Goal: Information Seeking & Learning: Learn about a topic

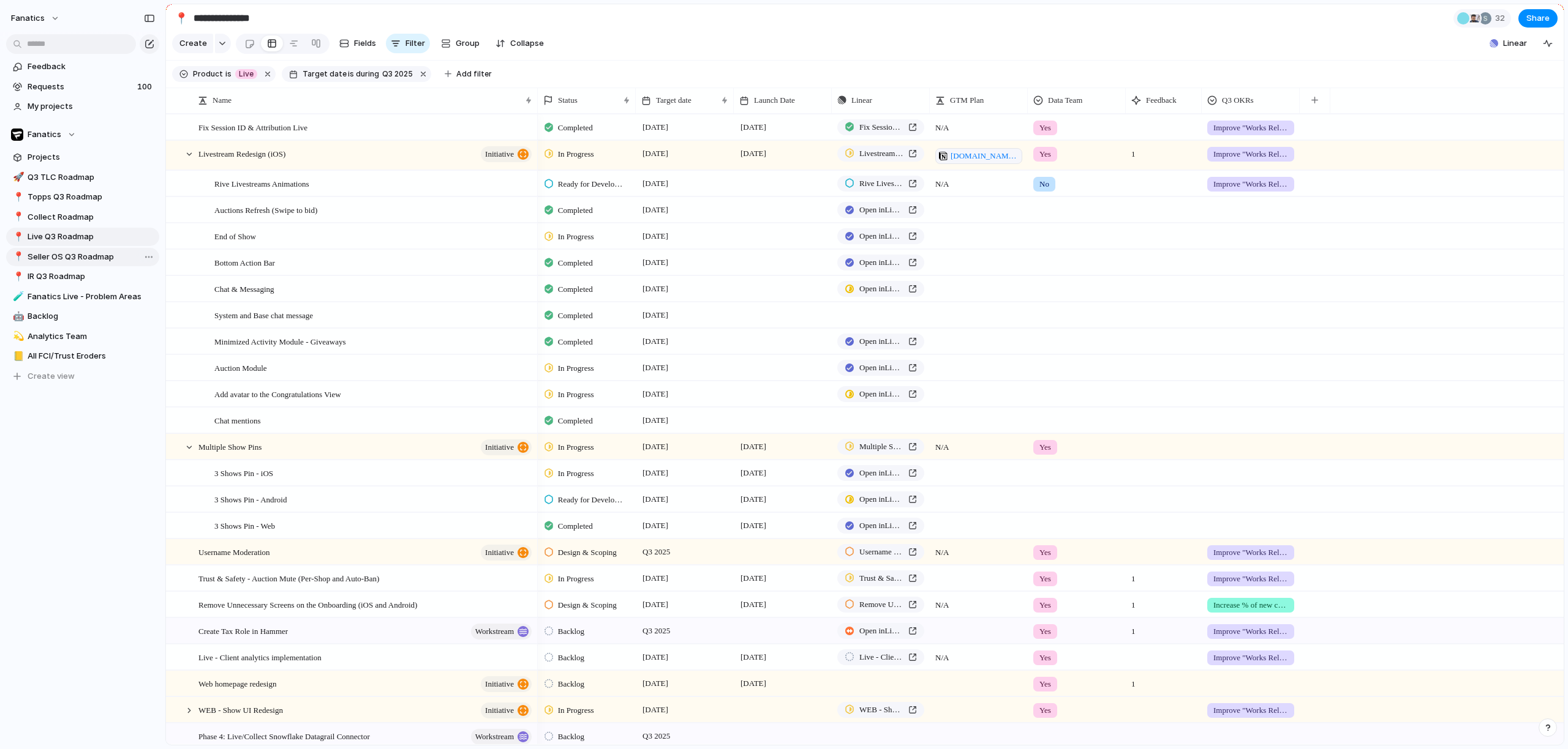
click at [62, 259] on span "Seller OS Q3 Roadmap" at bounding box center [91, 257] width 127 height 12
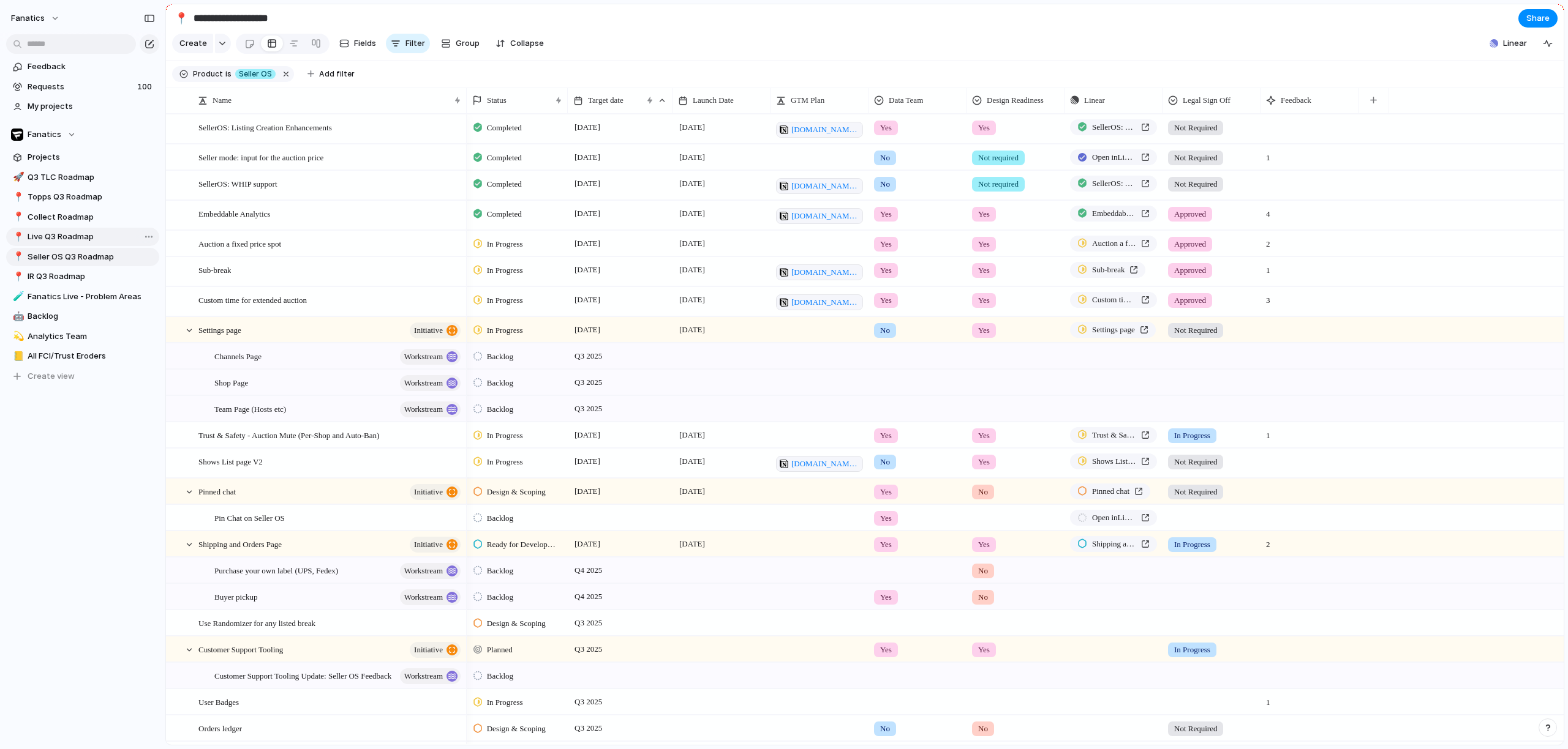
click at [65, 232] on span "Live Q3 Roadmap" at bounding box center [91, 236] width 127 height 12
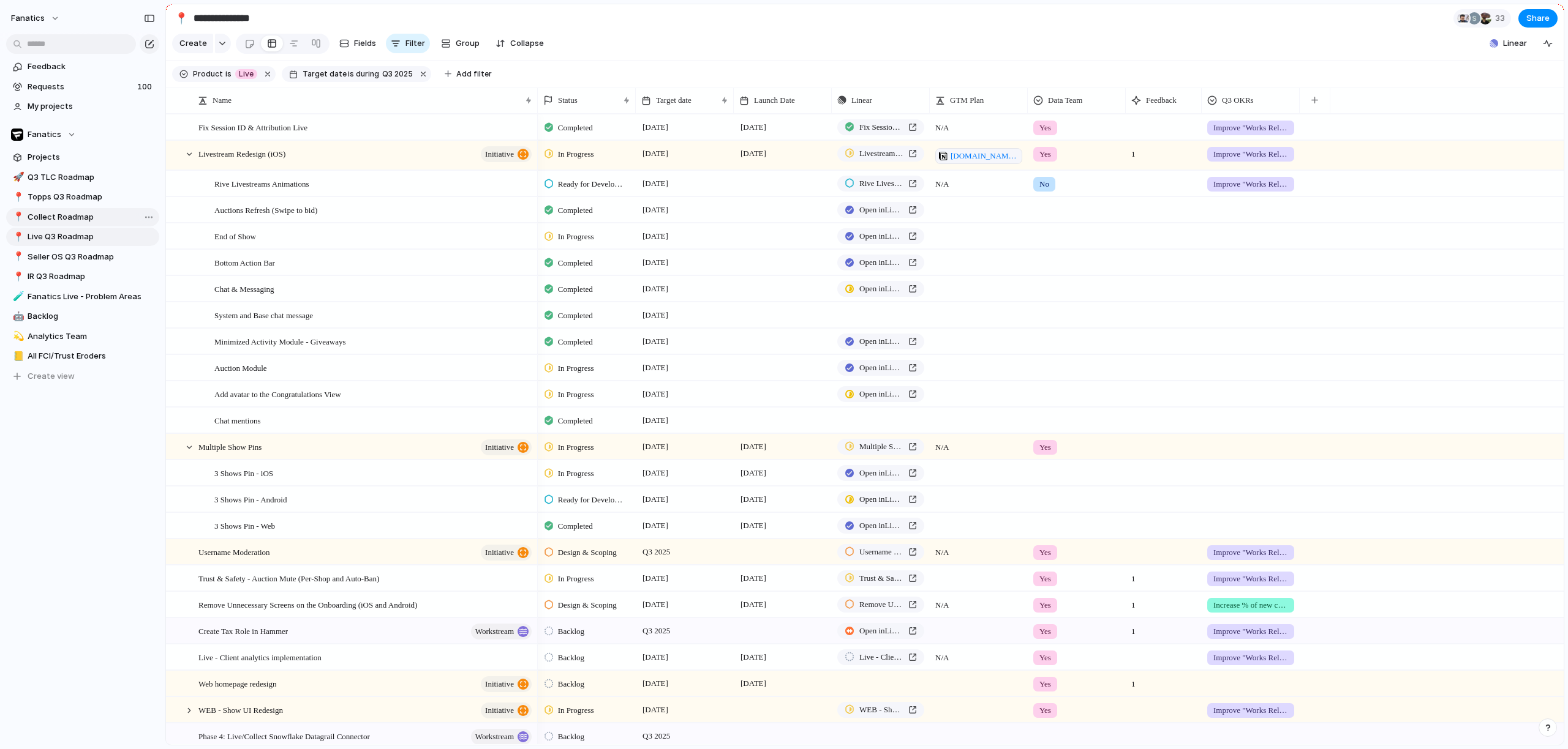
click at [60, 210] on link "📍 Collect Roadmap" at bounding box center [82, 217] width 153 height 18
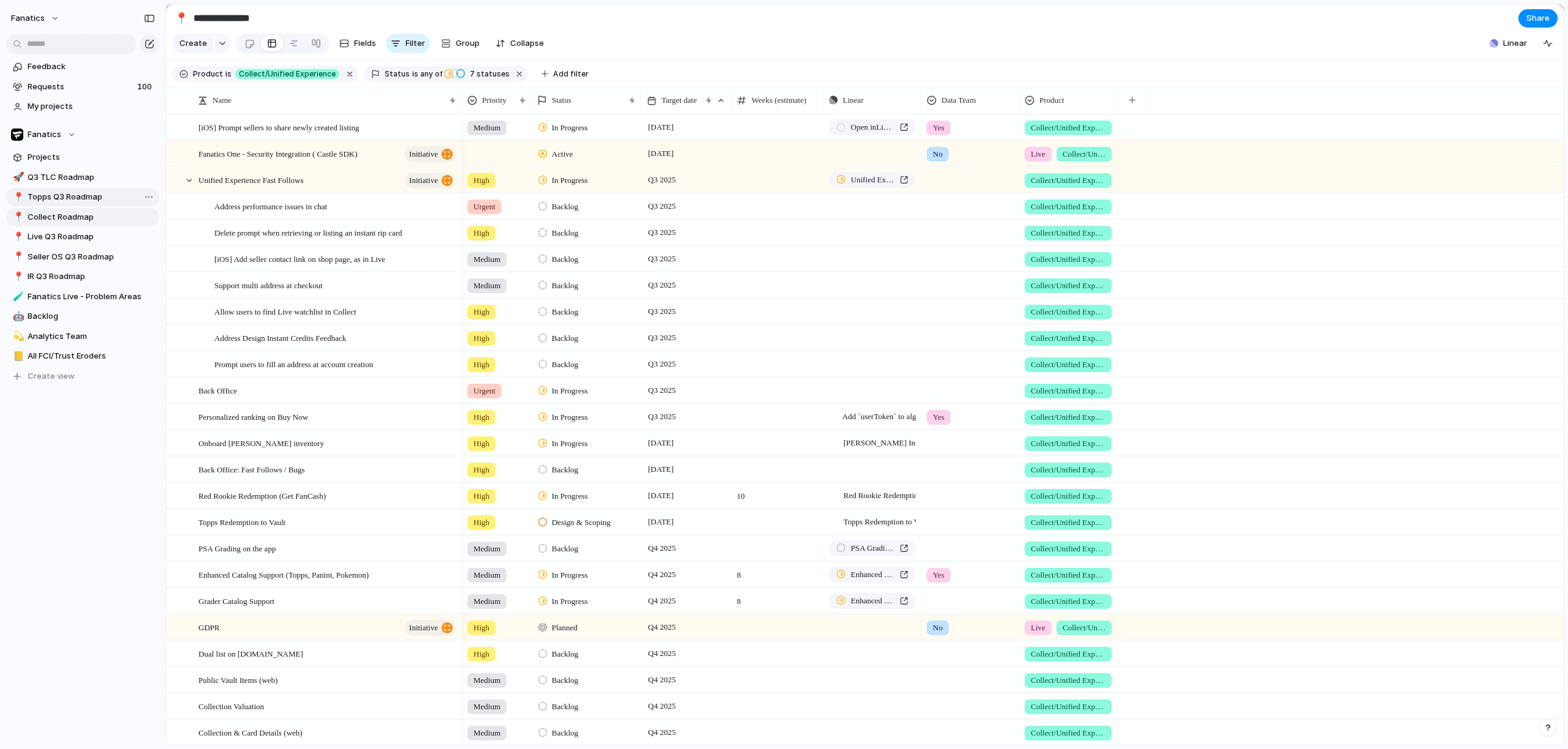
click at [60, 191] on span "Topps Q3 Roadmap" at bounding box center [91, 196] width 127 height 12
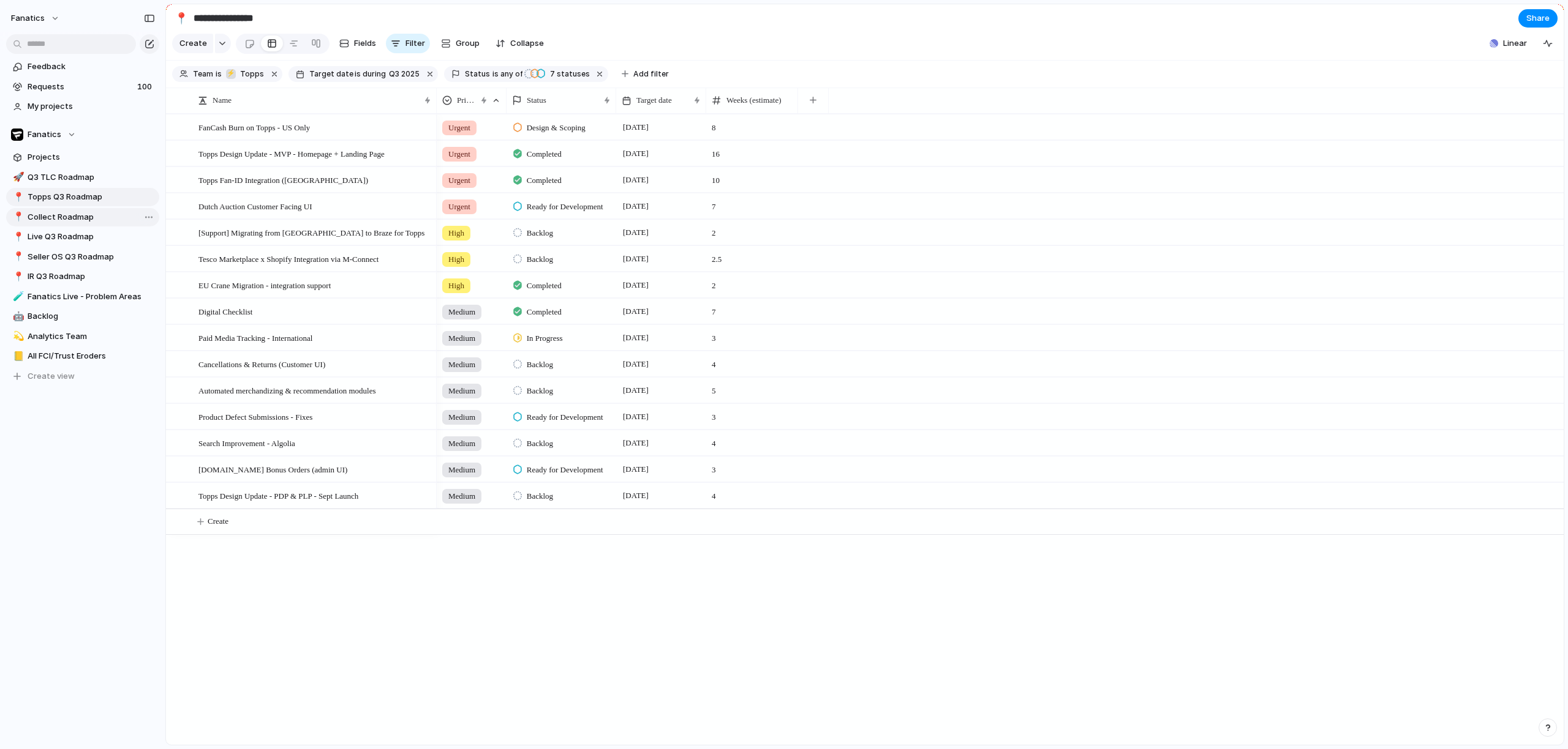
click at [60, 220] on span "Collect Roadmap" at bounding box center [91, 217] width 127 height 12
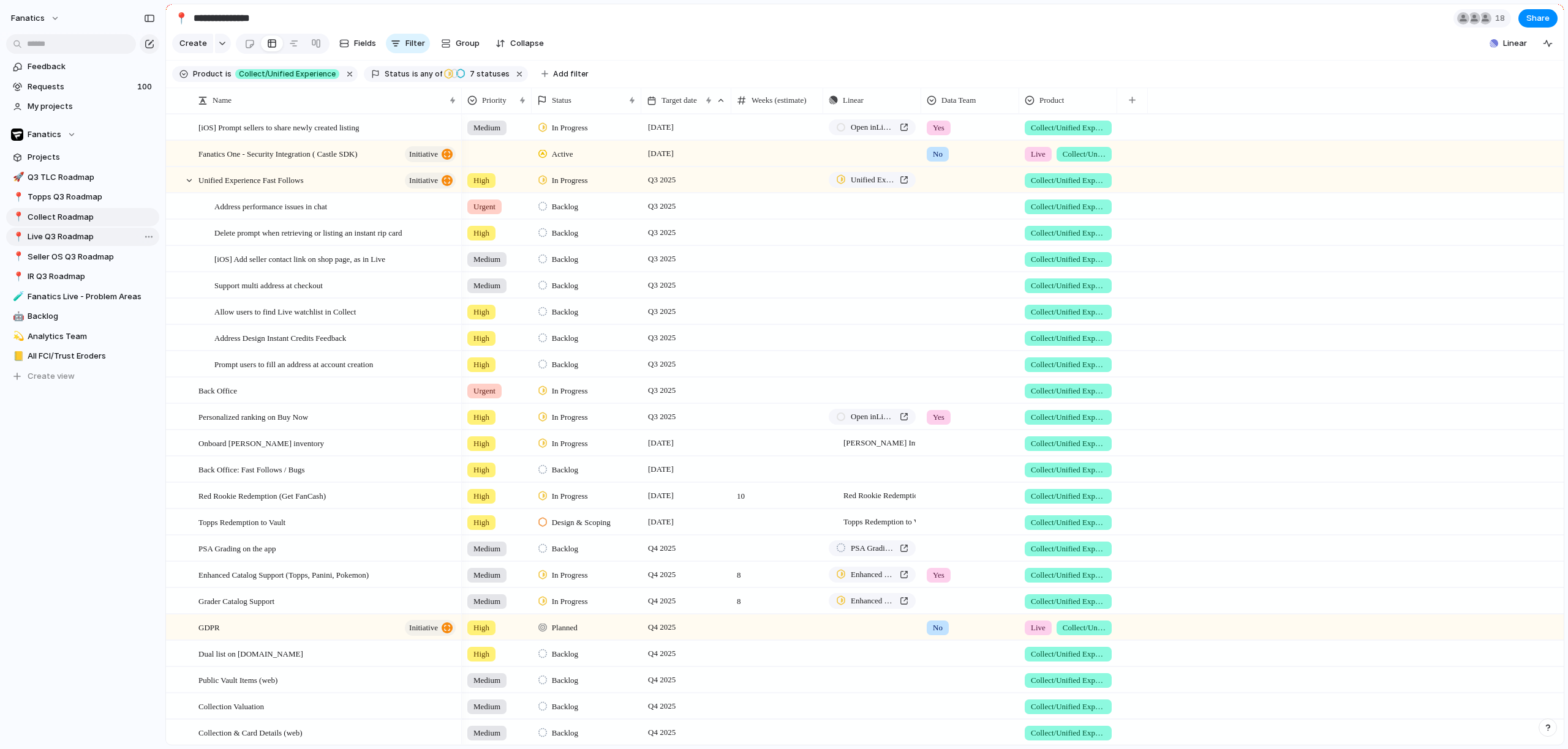
click at [65, 244] on link "📍 Live Q3 Roadmap" at bounding box center [82, 236] width 153 height 18
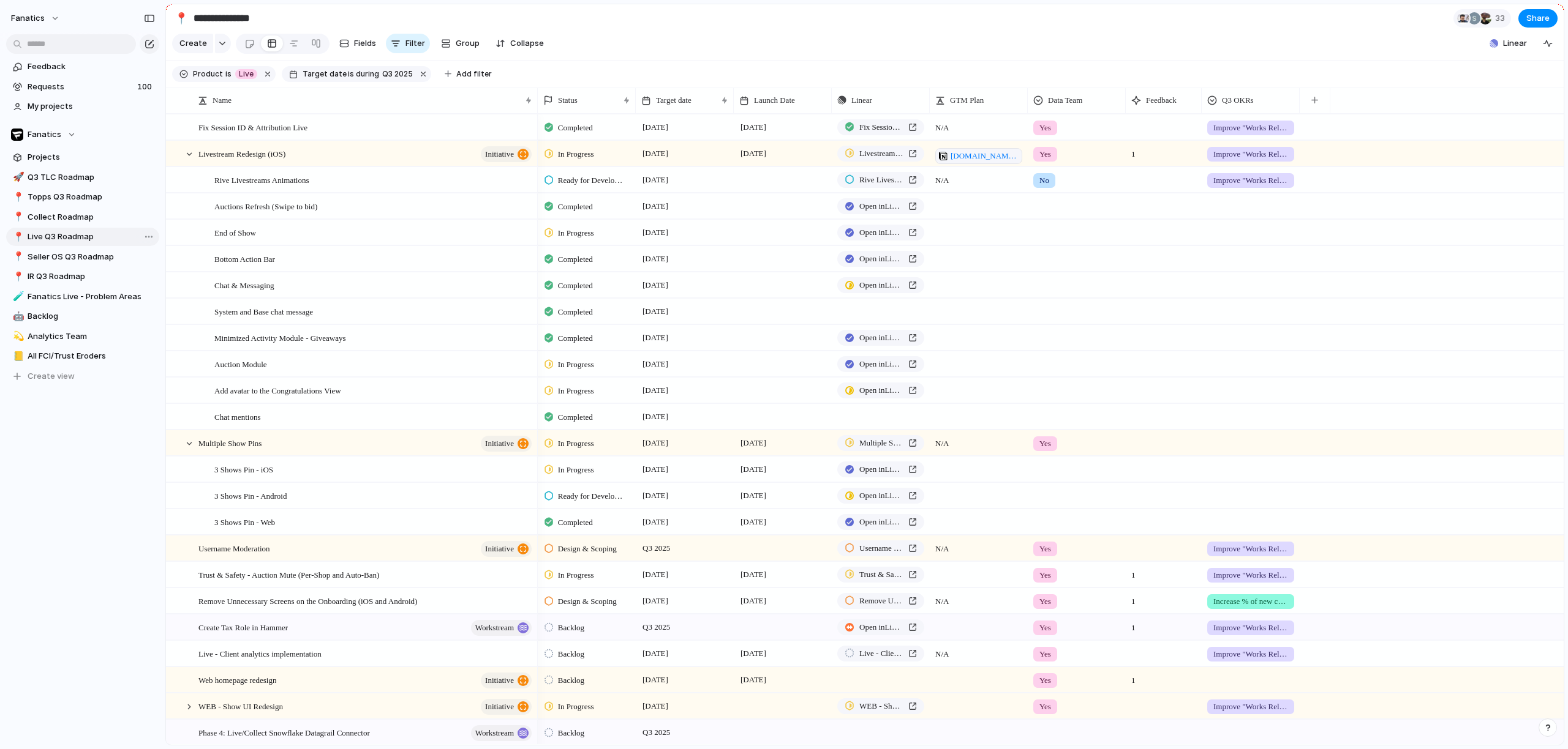
type input "**********"
click at [58, 106] on span "My projects" at bounding box center [91, 106] width 127 height 12
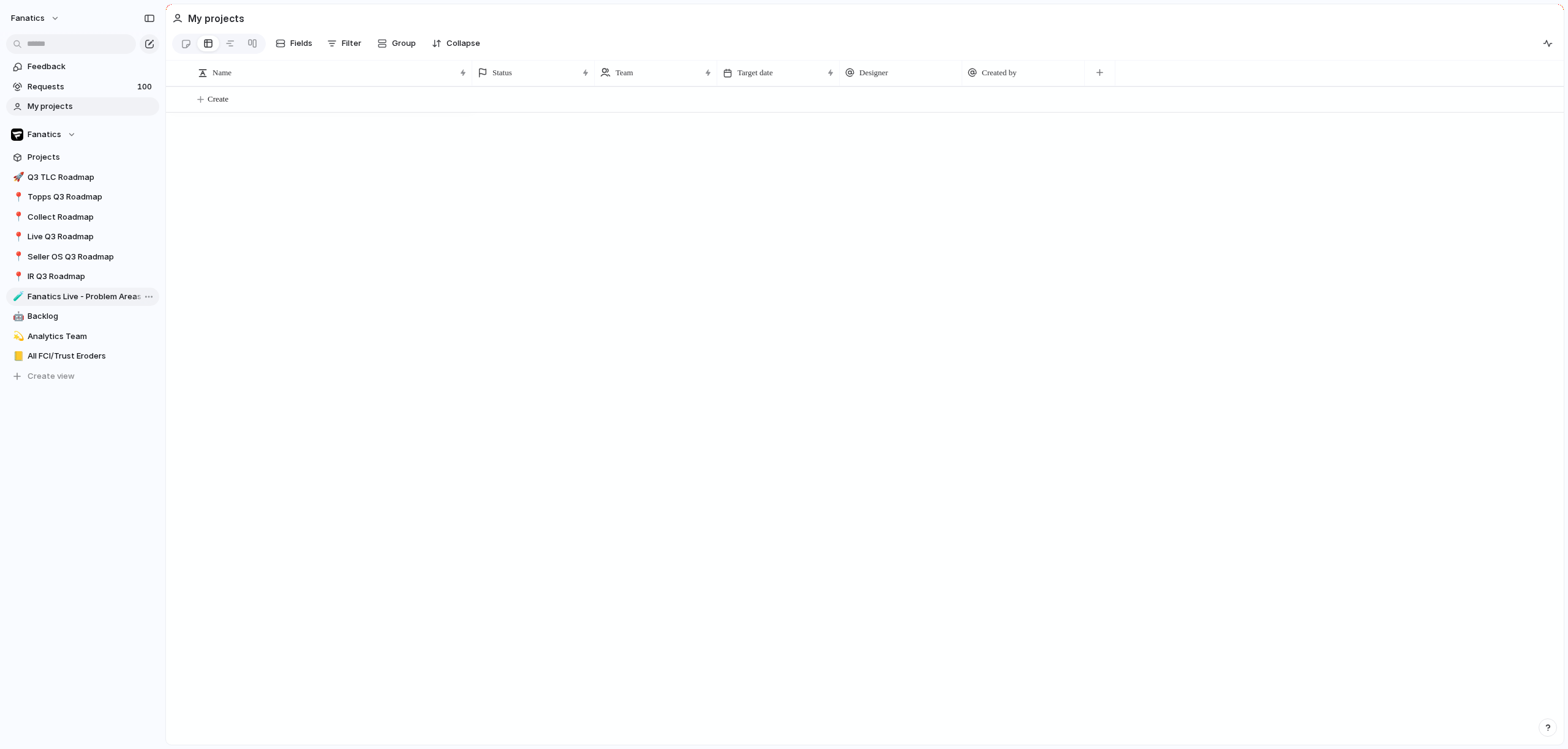
click at [57, 293] on span "Fanatics Live - Problem Areas" at bounding box center [91, 297] width 127 height 12
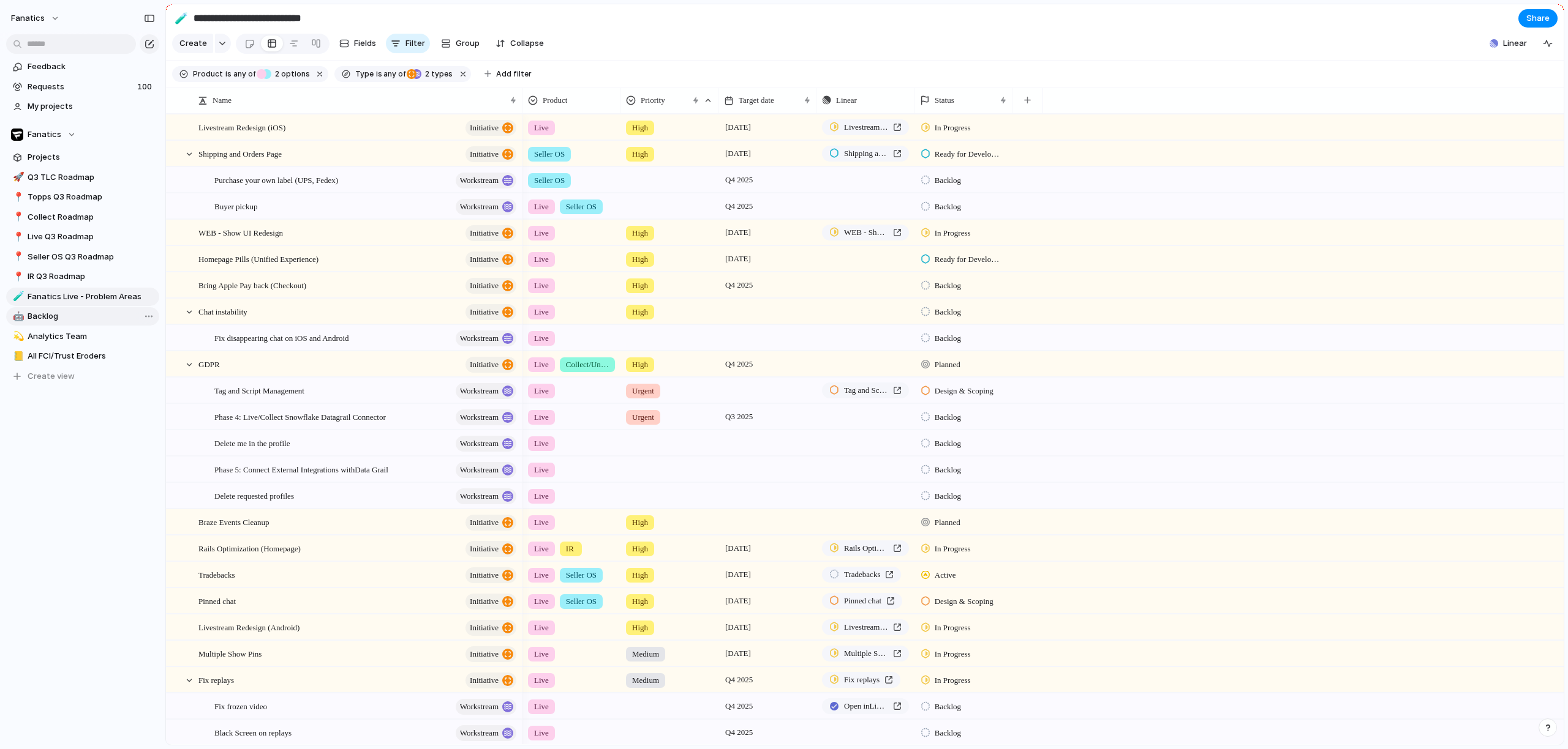
click at [53, 320] on span "Backlog" at bounding box center [91, 316] width 127 height 12
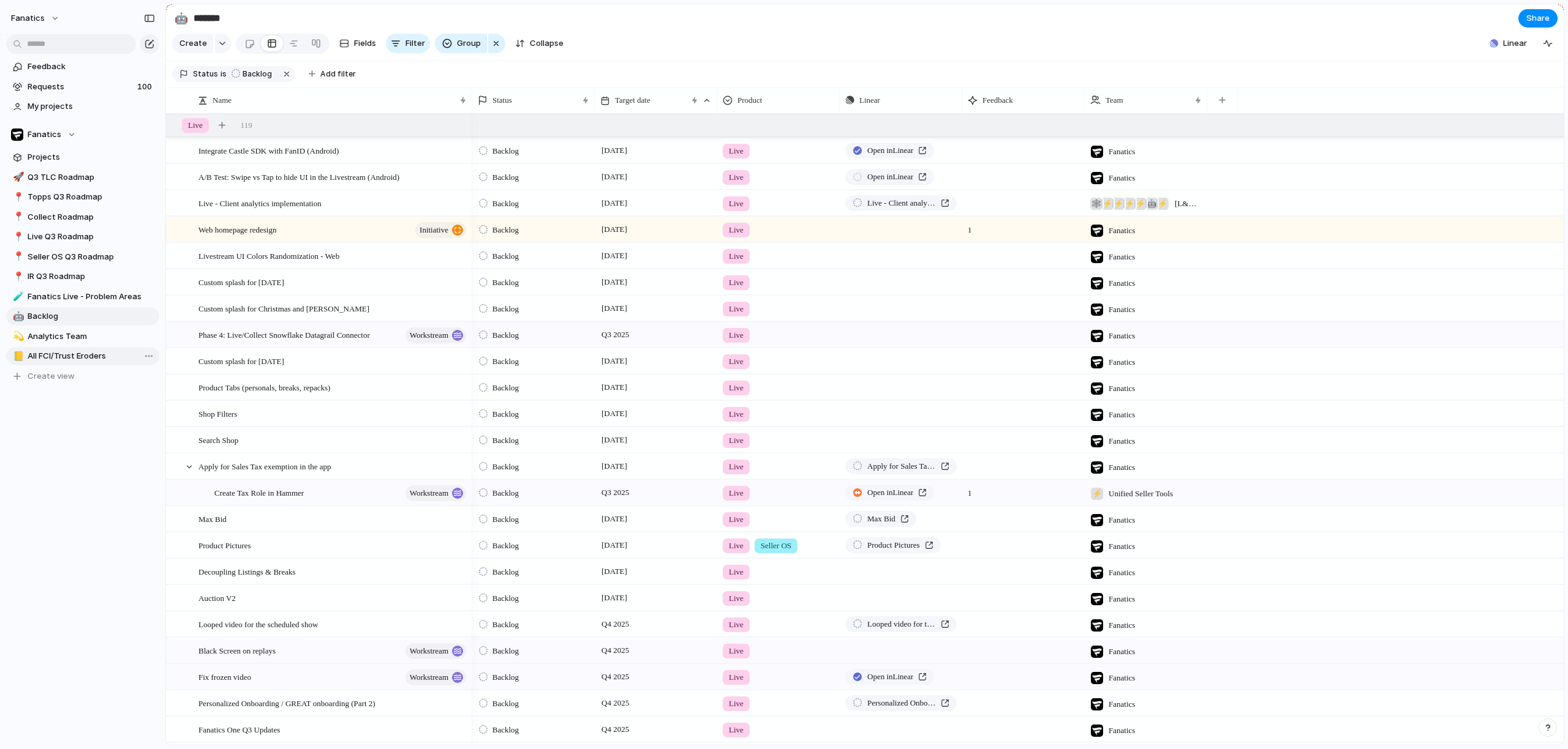
click at [44, 360] on span "All FCI/Trust Eroders" at bounding box center [91, 356] width 127 height 12
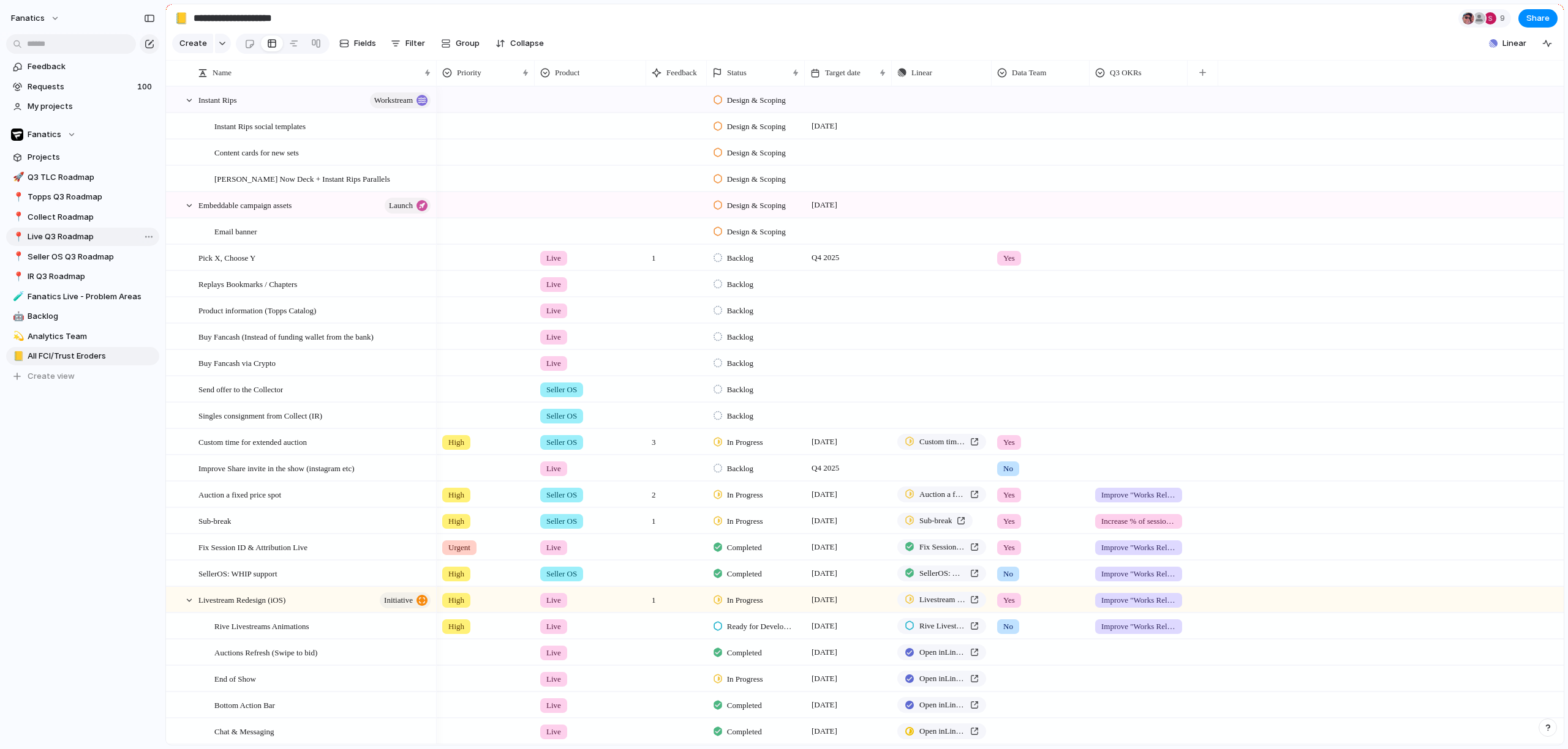
click at [60, 241] on span "Live Q3 Roadmap" at bounding box center [91, 236] width 127 height 12
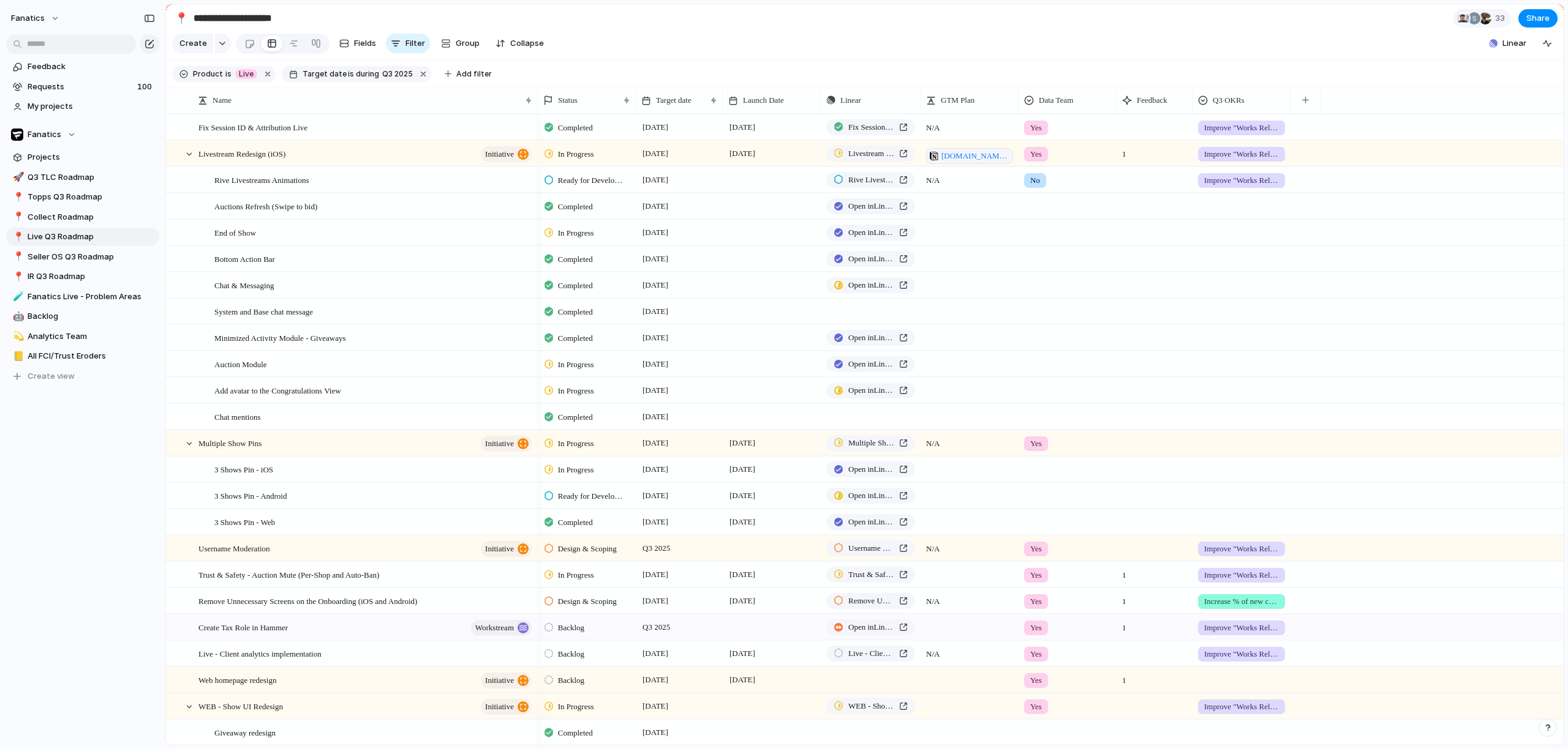
type input "**********"
click at [417, 81] on button "button" at bounding box center [423, 74] width 16 height 16
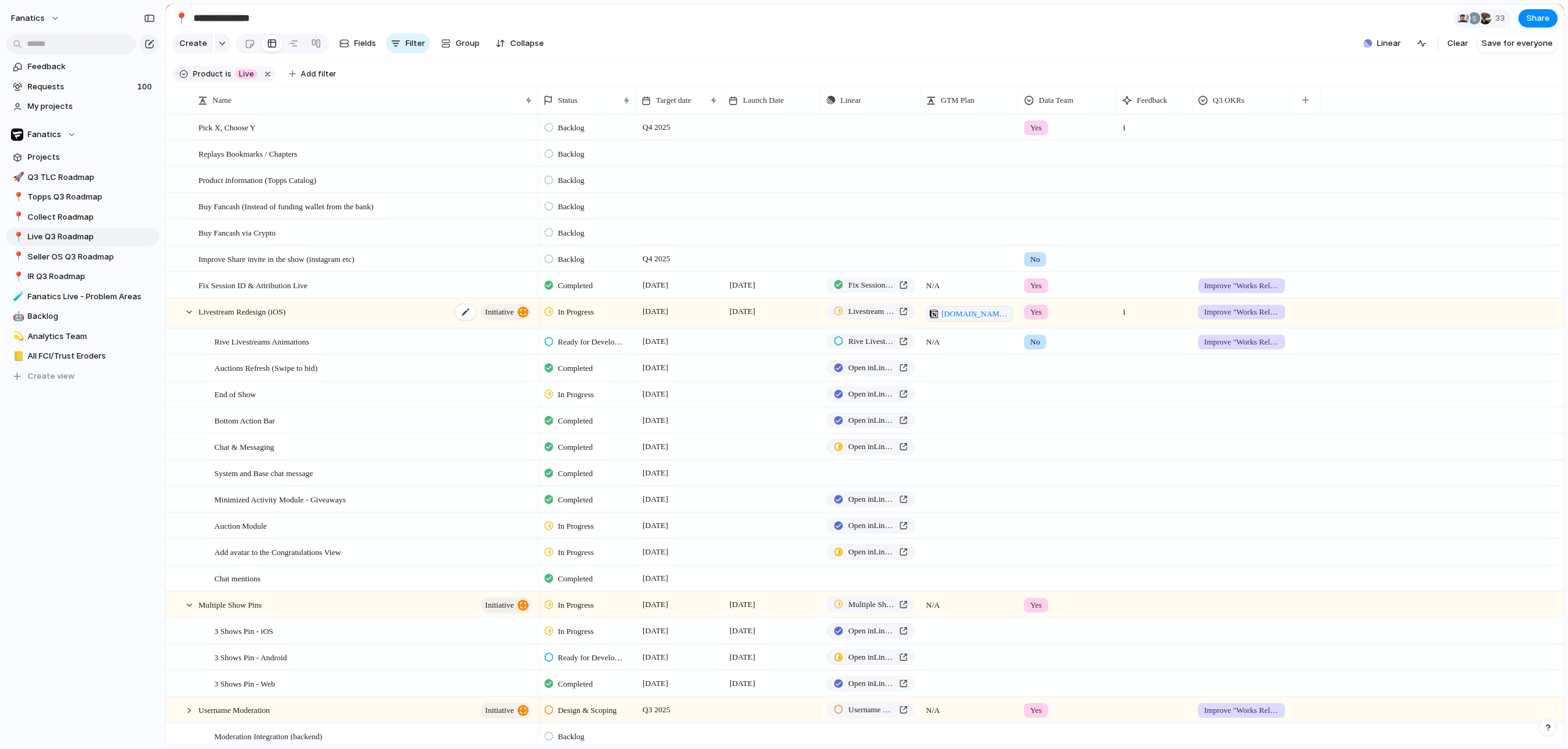
scroll to position [55, 0]
click at [681, 106] on span "Target date" at bounding box center [673, 100] width 35 height 12
click at [681, 111] on div "Modify Hide Sort ascending Sort descending" at bounding box center [784, 374] width 1568 height 749
click at [718, 109] on div "Target date" at bounding box center [679, 100] width 82 height 20
click at [705, 109] on div "Modify Hide Sort ascending Sort descending" at bounding box center [784, 374] width 1568 height 749
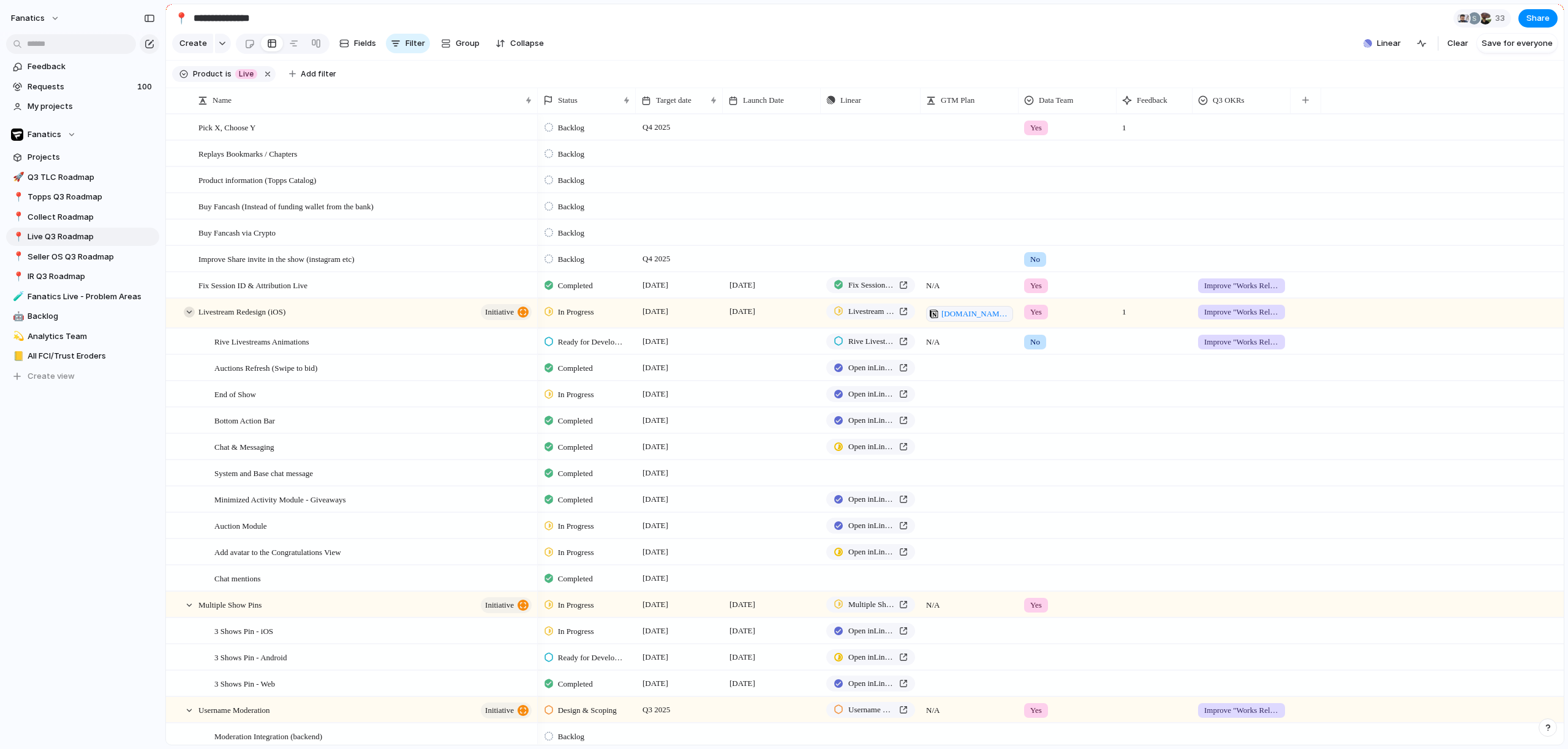
click at [187, 318] on div at bounding box center [190, 312] width 11 height 11
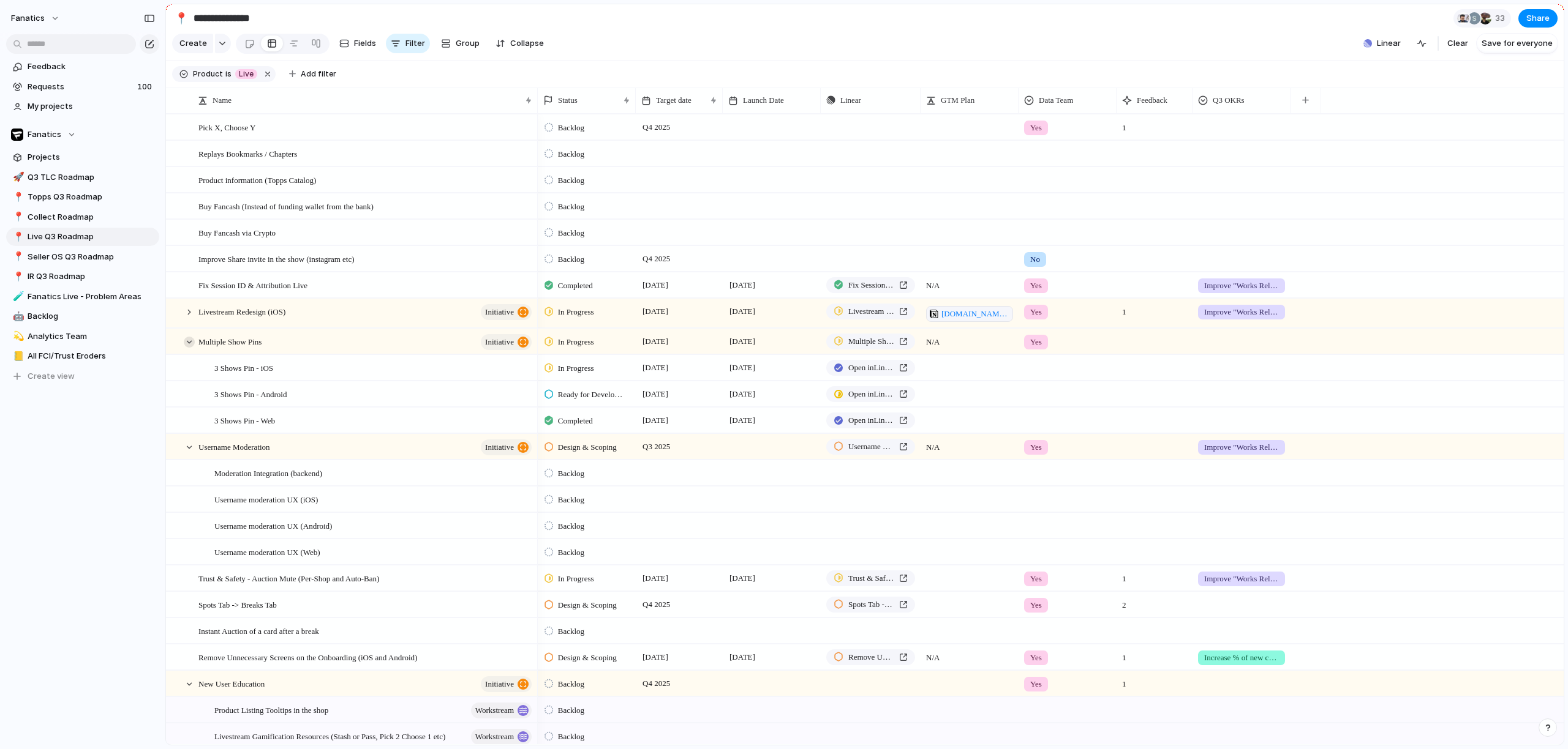
click at [188, 348] on div at bounding box center [190, 342] width 11 height 11
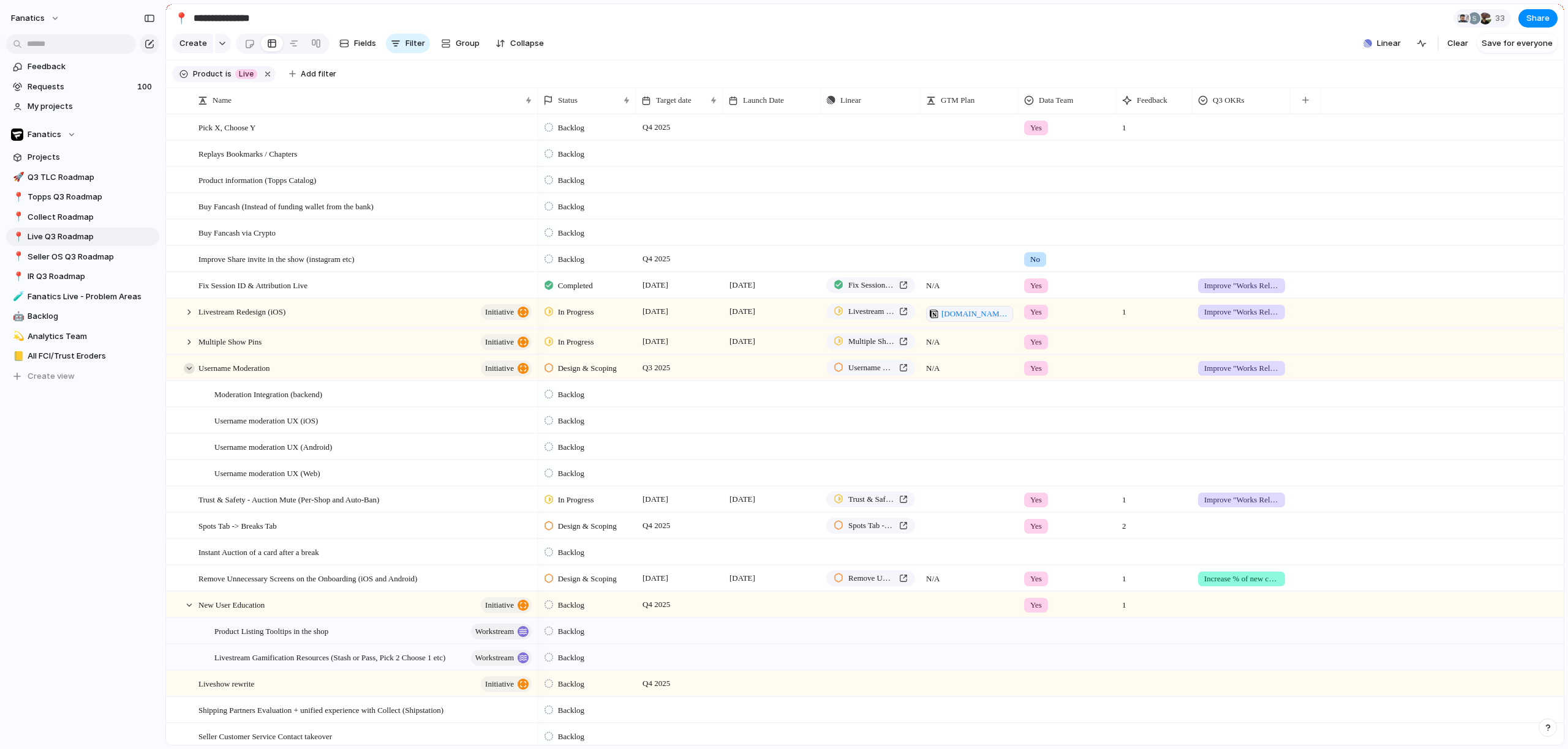
click at [190, 374] on div at bounding box center [190, 369] width 11 height 11
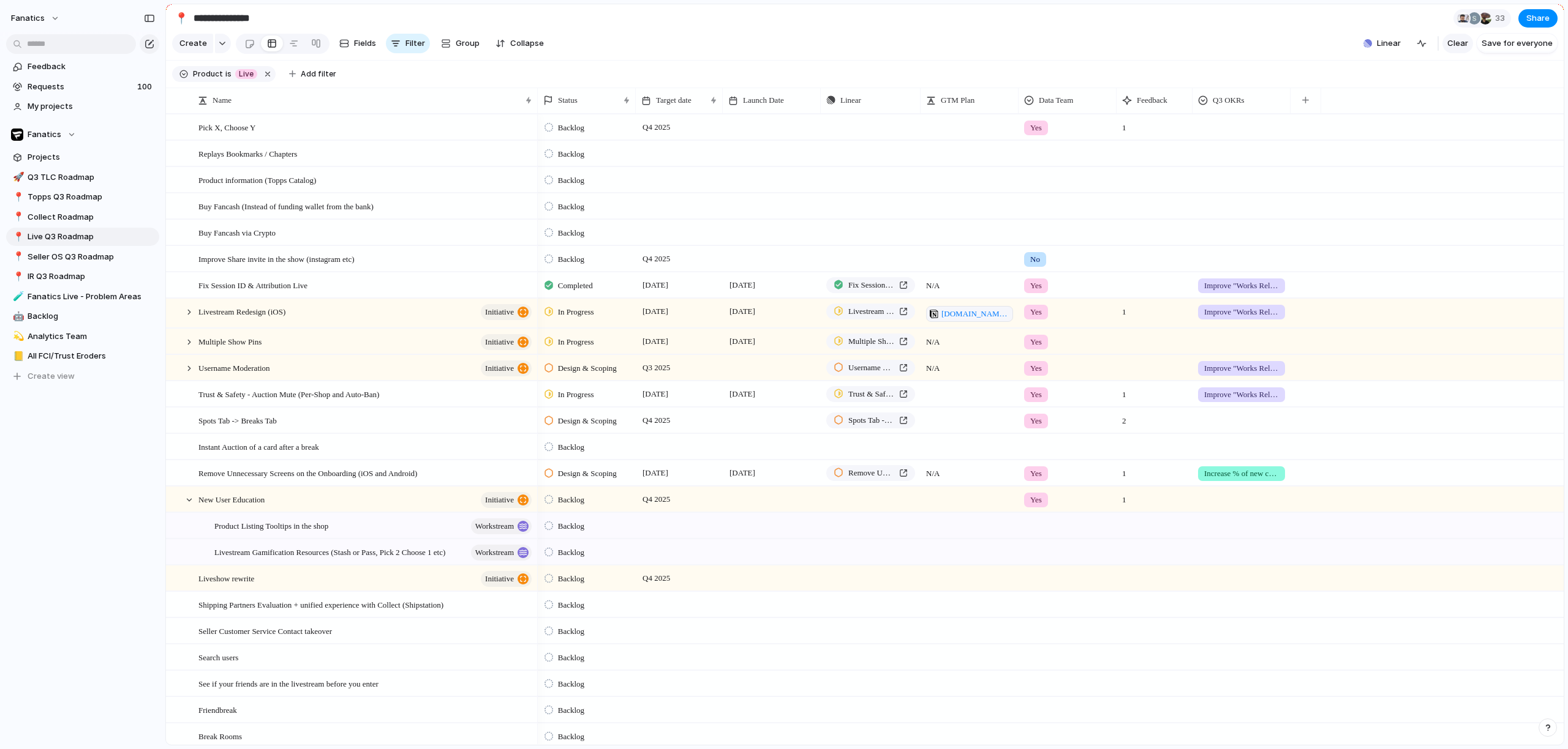
click at [1455, 49] on span "Clear" at bounding box center [1458, 43] width 21 height 12
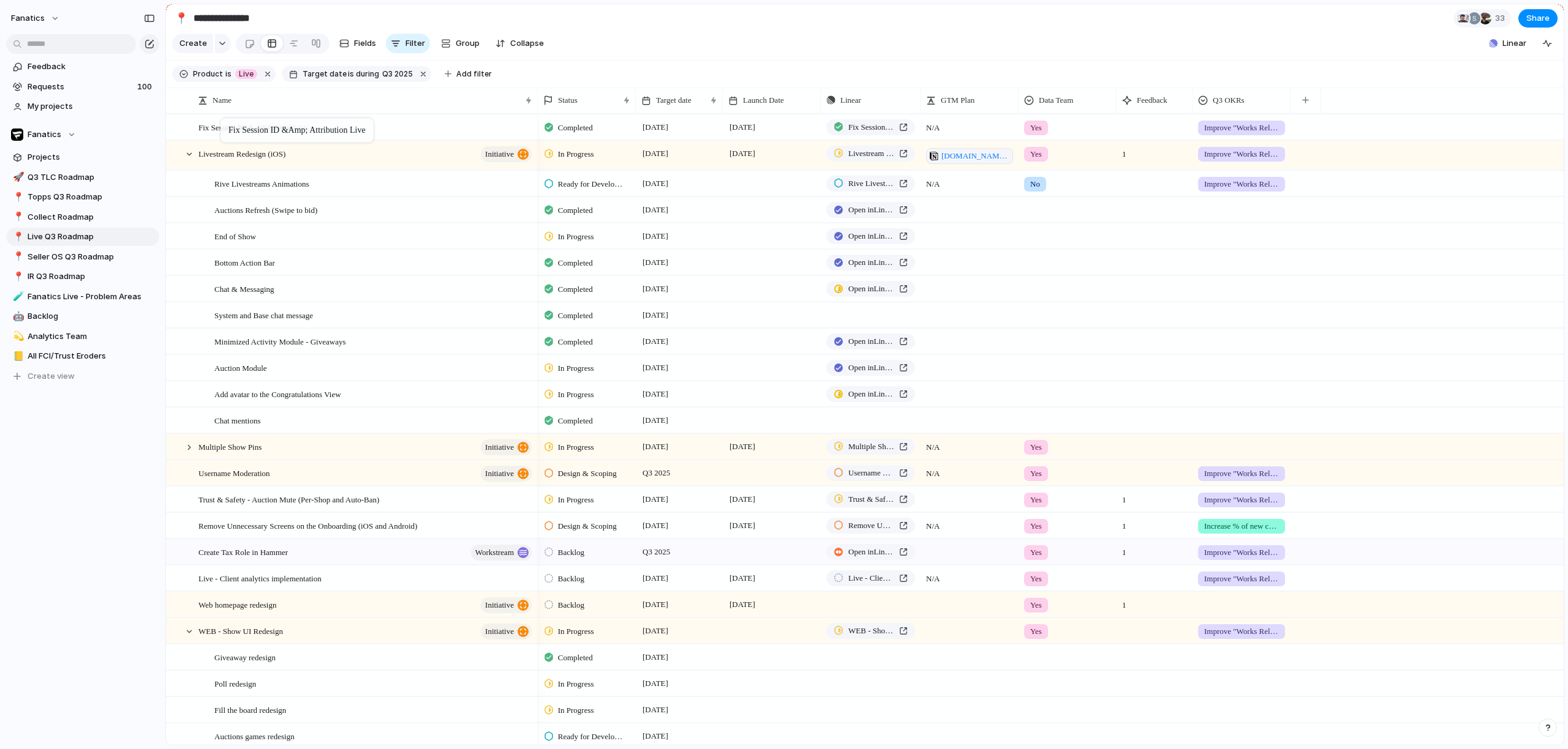
drag, startPoint x: 214, startPoint y: 139, endPoint x: 227, endPoint y: 120, distance: 23.0
